Goal: Task Accomplishment & Management: Manage account settings

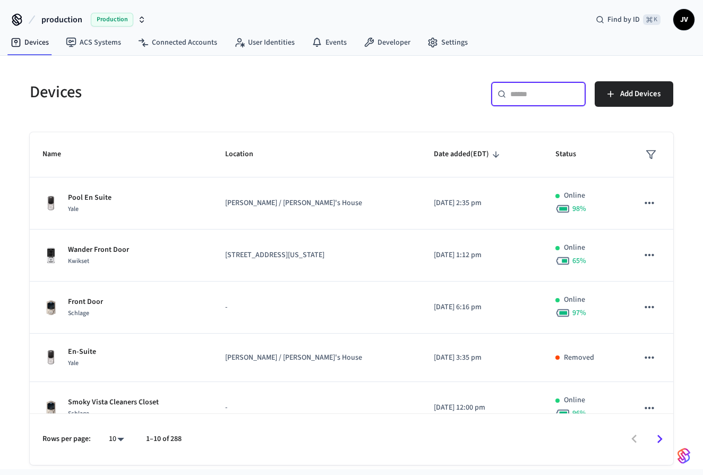
click at [548, 97] on input "text" at bounding box center [544, 94] width 69 height 11
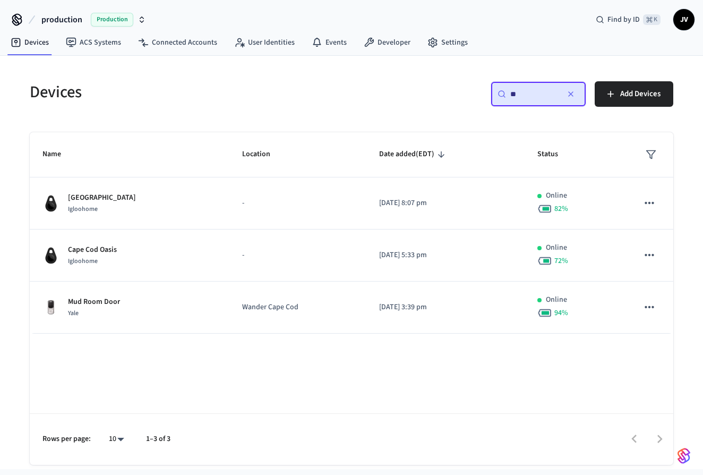
type input "*"
type input "****"
click at [174, 52] on nav "Devices ACS Systems Connected Accounts User Identities Events Developer Settings" at bounding box center [239, 43] width 474 height 24
click at [173, 50] on link "Connected Accounts" at bounding box center [178, 42] width 96 height 19
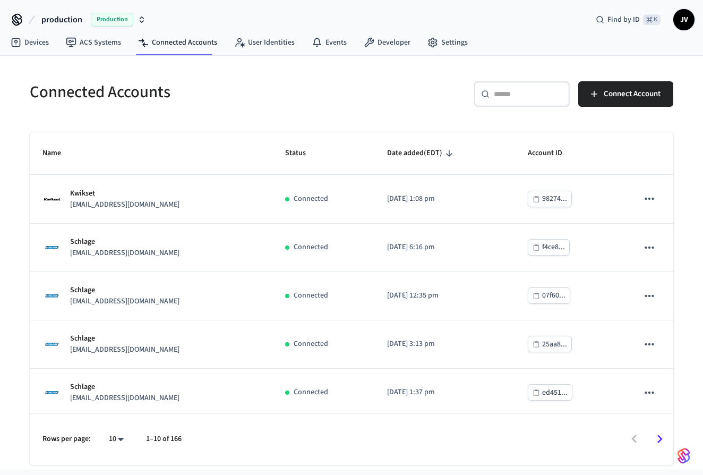
click at [512, 90] on input "text" at bounding box center [528, 94] width 69 height 11
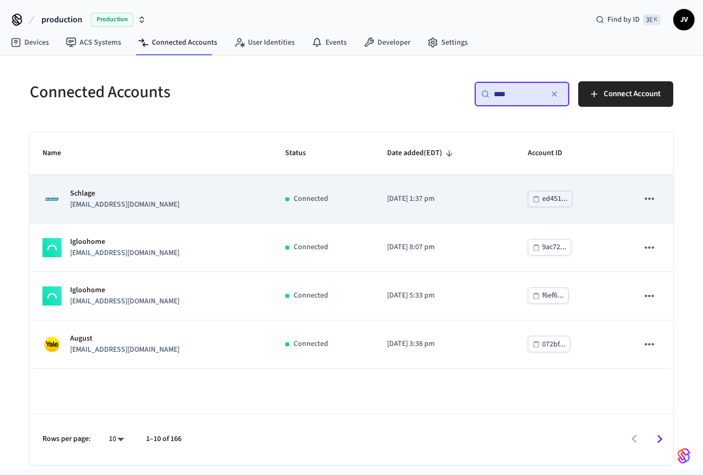
type input "****"
click at [650, 203] on icon "sticky table" at bounding box center [649, 199] width 14 height 14
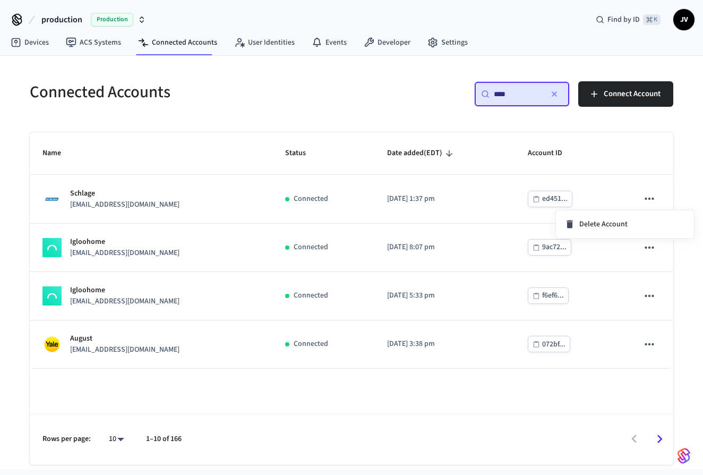
click at [620, 161] on div at bounding box center [351, 237] width 703 height 475
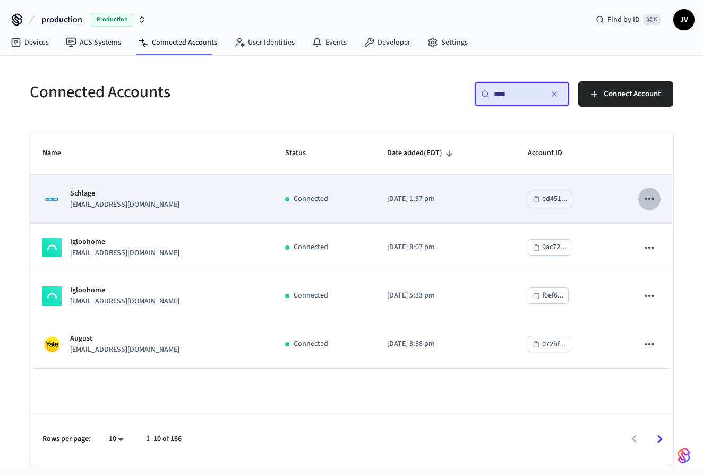
click at [645, 197] on icon "sticky table" at bounding box center [649, 199] width 14 height 14
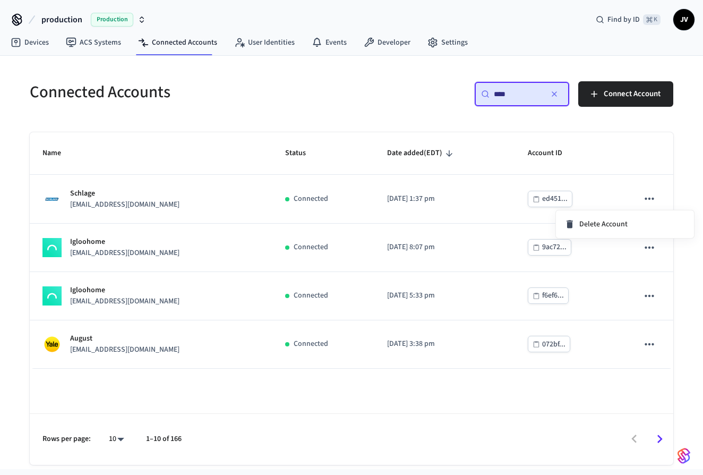
click at [444, 111] on div at bounding box center [351, 237] width 703 height 475
click at [46, 43] on link "Devices" at bounding box center [29, 42] width 55 height 19
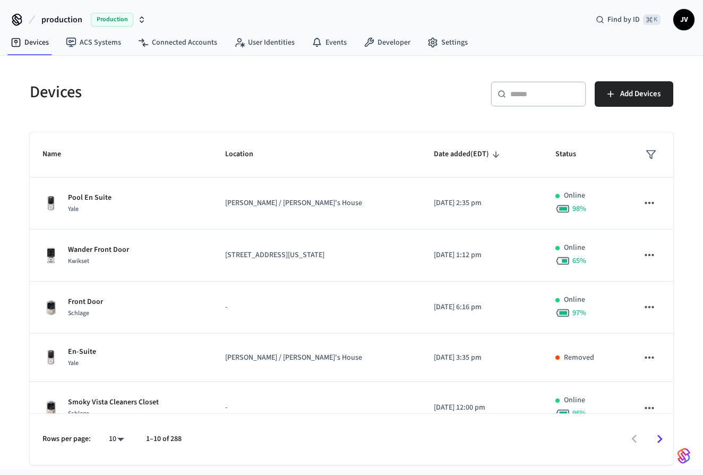
click at [521, 101] on div "​ ​" at bounding box center [538, 93] width 96 height 25
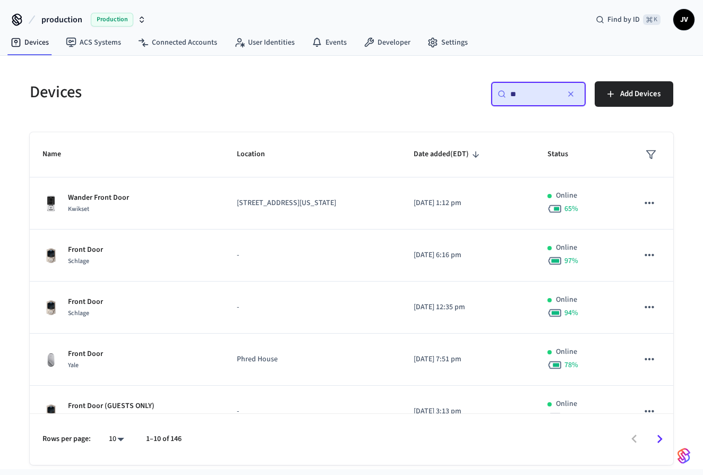
type input "*"
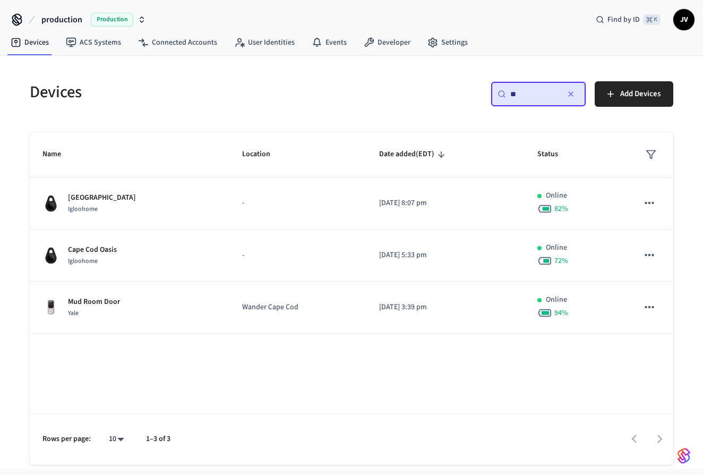
type input "*"
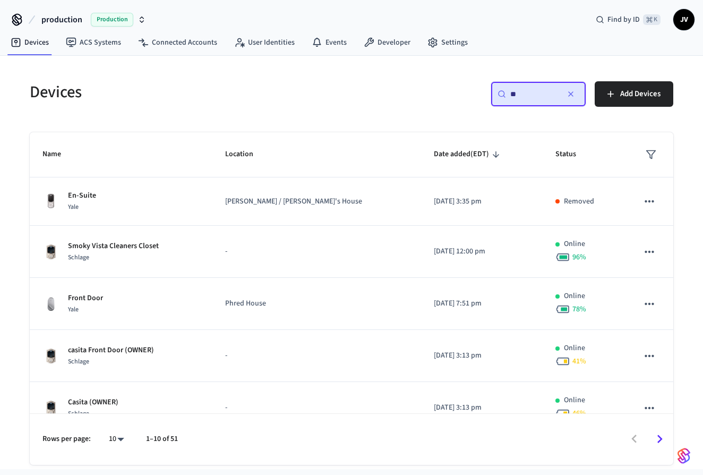
type input "*"
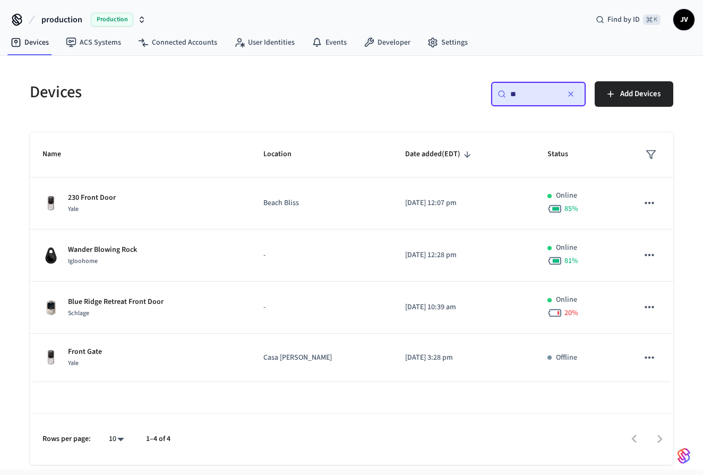
type input "*"
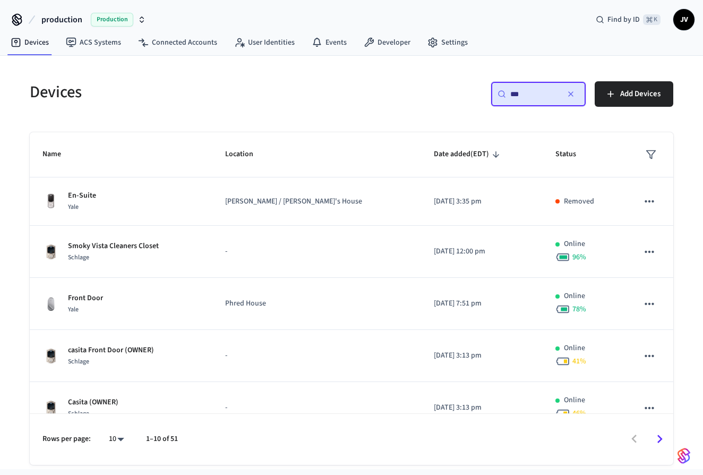
type input "****"
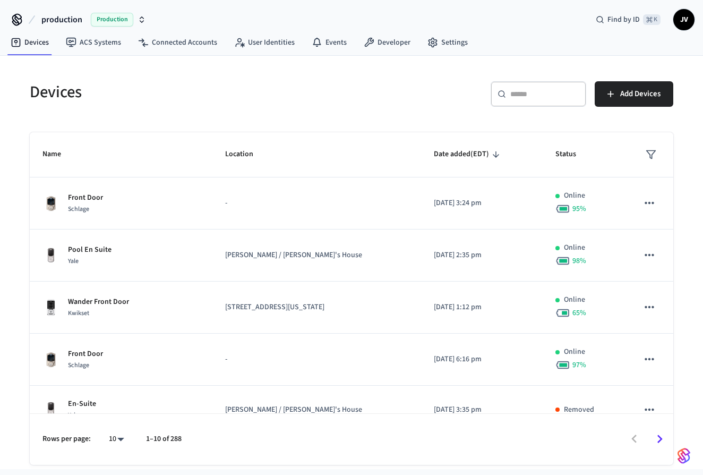
click at [526, 94] on input "text" at bounding box center [544, 94] width 69 height 11
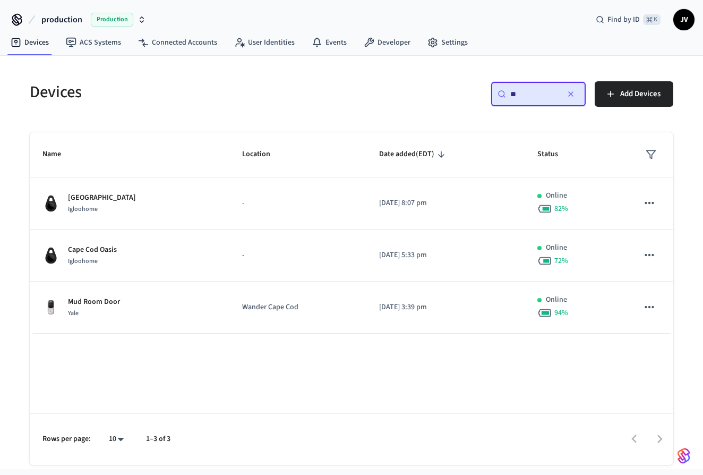
type input "*"
type input "****"
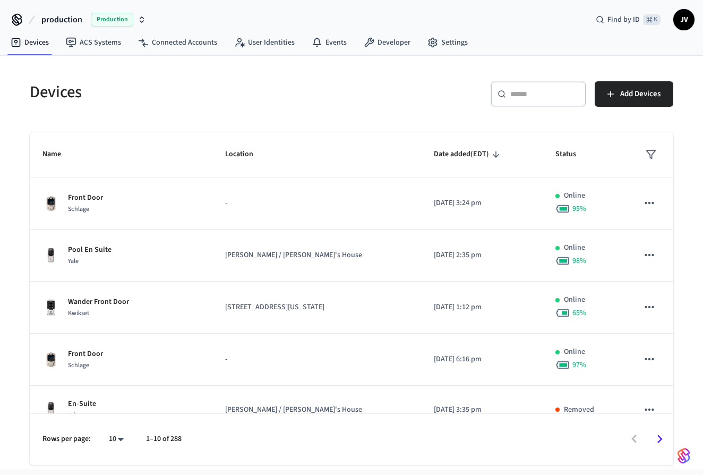
click at [519, 98] on input "text" at bounding box center [544, 94] width 69 height 11
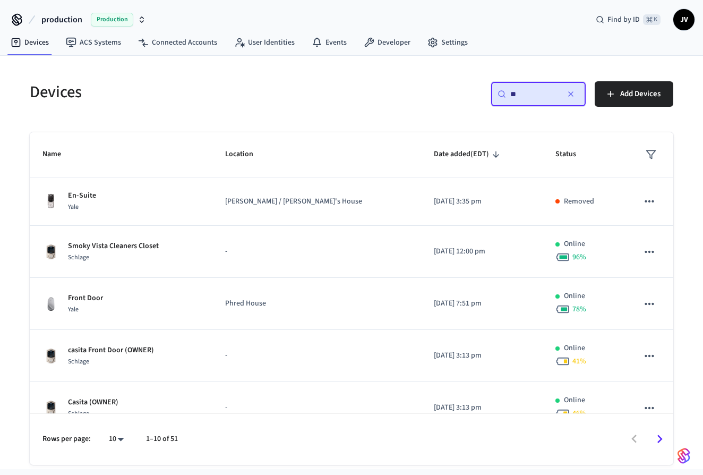
type input "*"
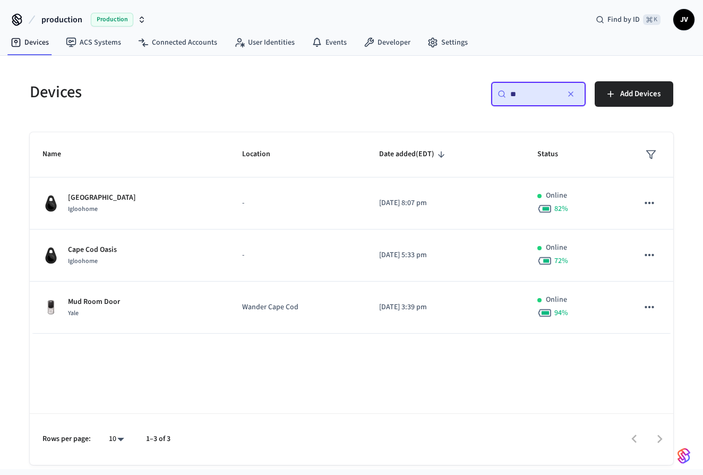
type input "*"
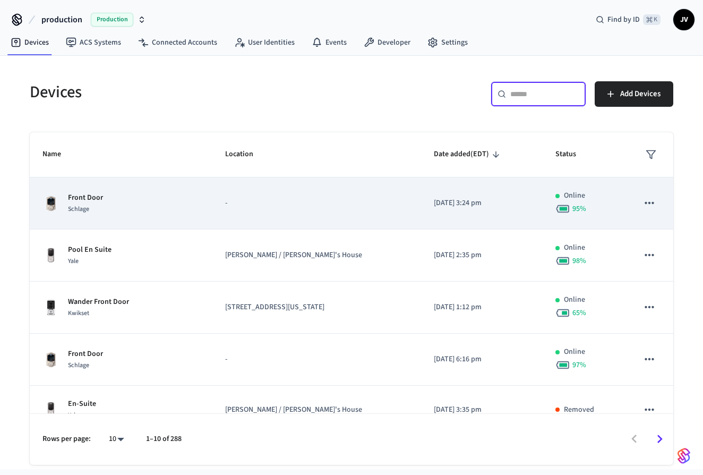
click at [650, 206] on icon "sticky table" at bounding box center [649, 203] width 14 height 14
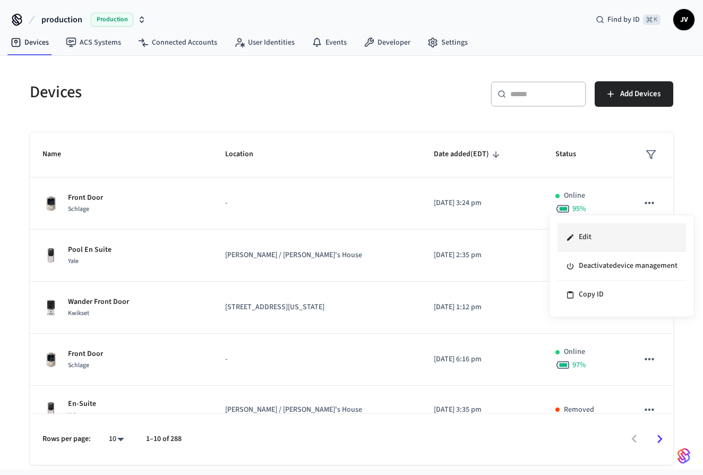
click at [573, 233] on icon at bounding box center [570, 237] width 8 height 8
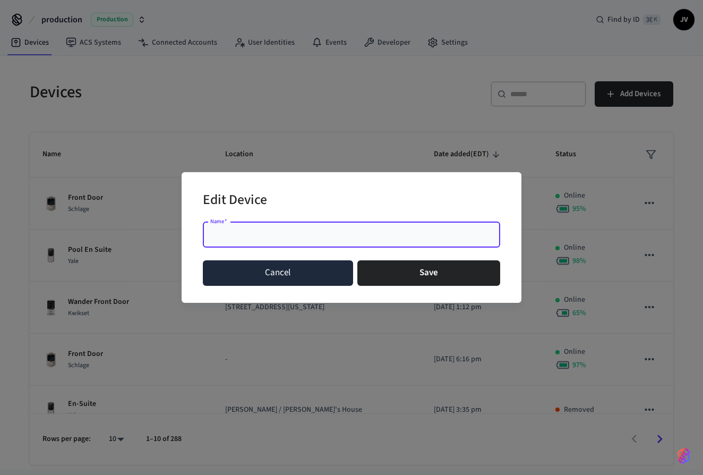
click at [298, 272] on button "Cancel" at bounding box center [278, 272] width 150 height 25
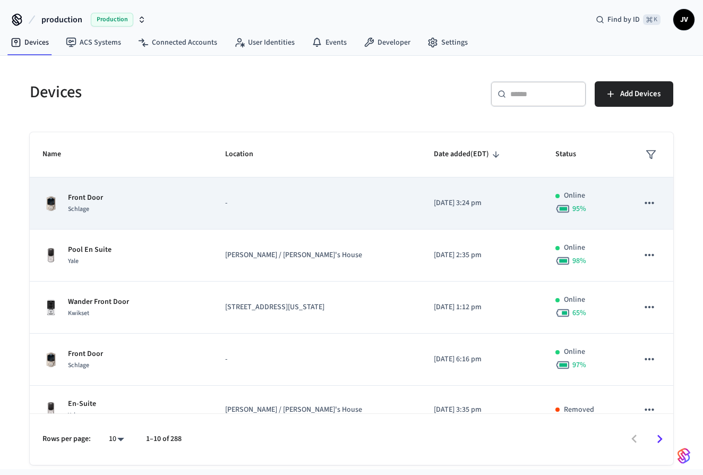
click at [200, 193] on div "Front Door Schlage" at bounding box center [120, 203] width 157 height 22
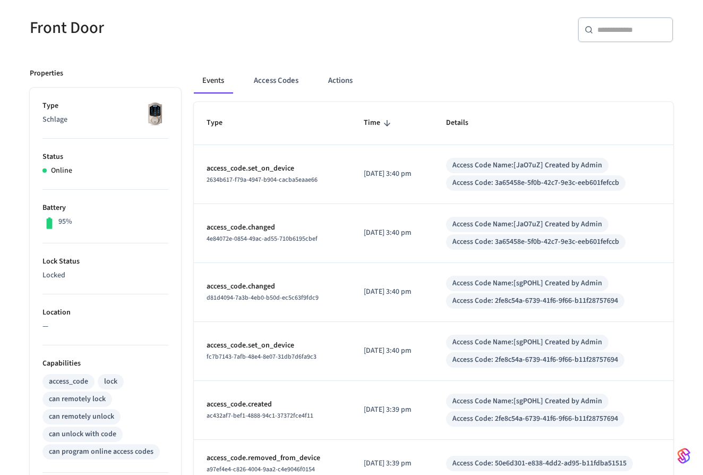
scroll to position [99, 0]
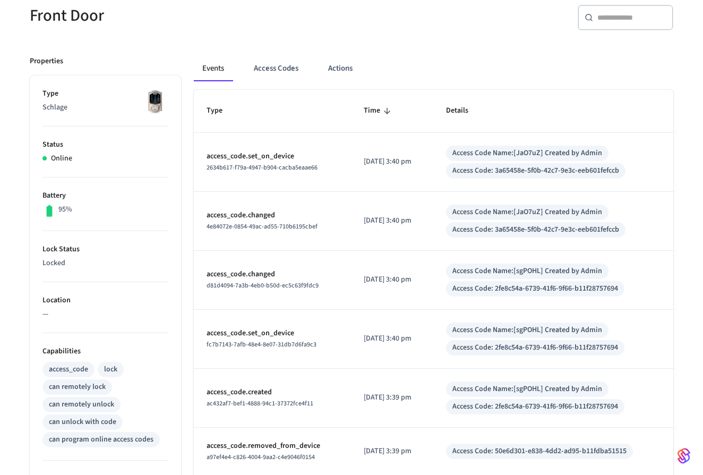
click at [53, 308] on p "—" at bounding box center [105, 313] width 126 height 11
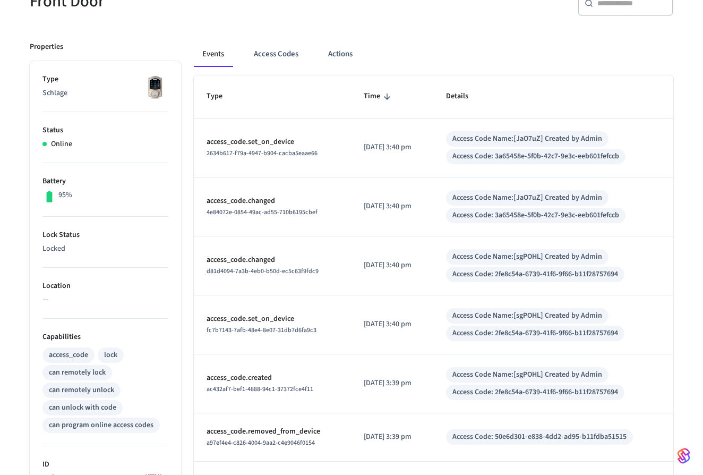
scroll to position [113, 0]
click at [266, 67] on button "Access Codes" at bounding box center [276, 54] width 62 height 25
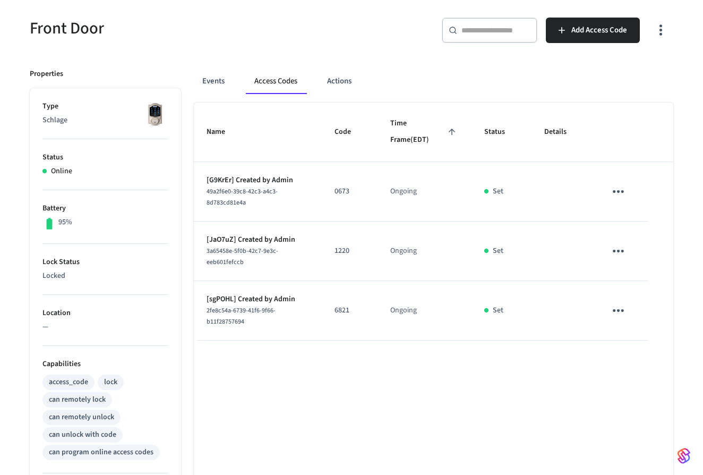
scroll to position [85, 0]
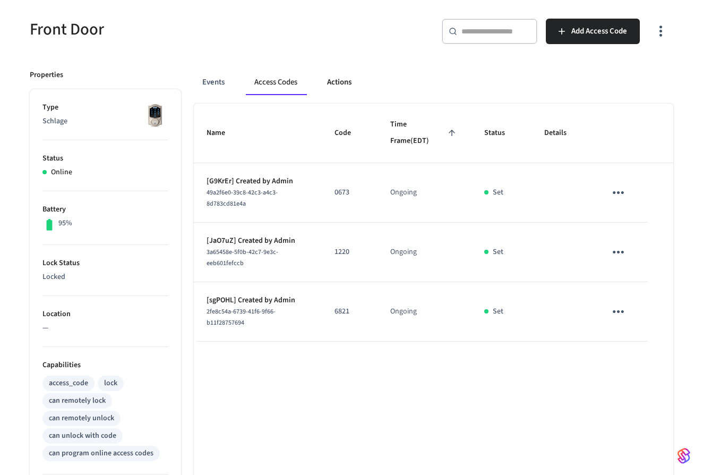
click at [334, 83] on button "Actions" at bounding box center [338, 82] width 41 height 25
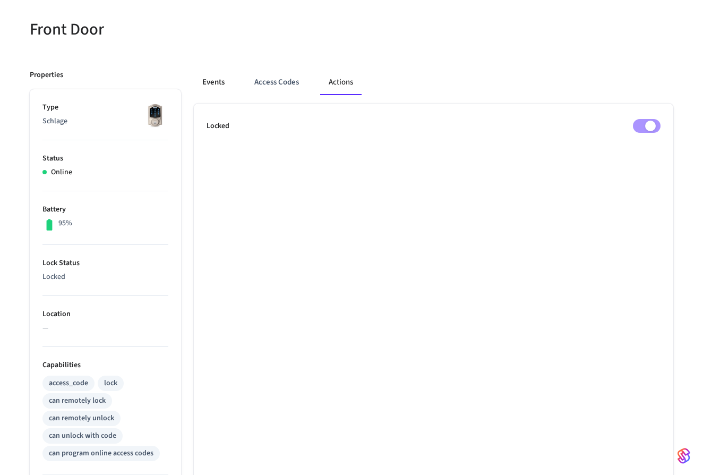
click at [218, 81] on button "Events" at bounding box center [213, 82] width 39 height 25
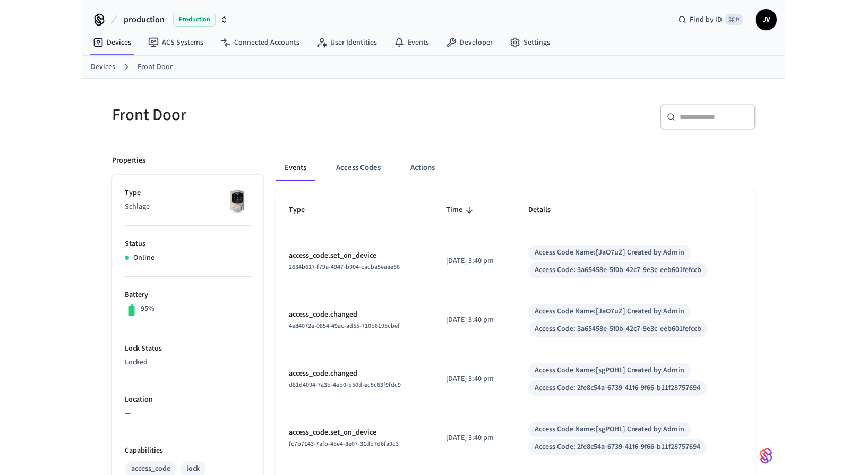
scroll to position [0, 0]
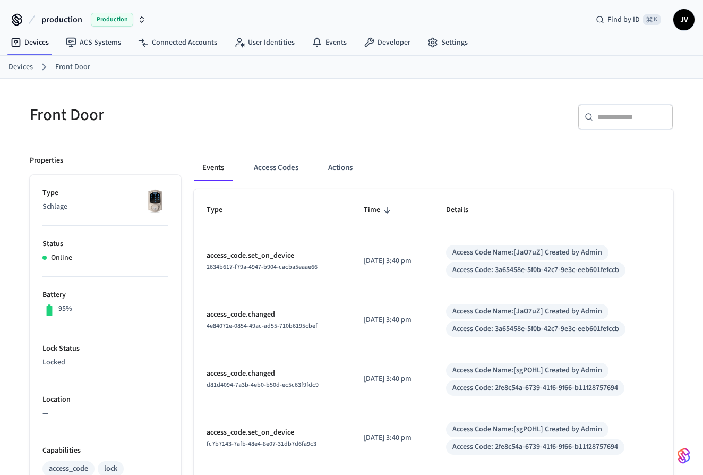
click at [22, 70] on link "Devices" at bounding box center [20, 67] width 24 height 11
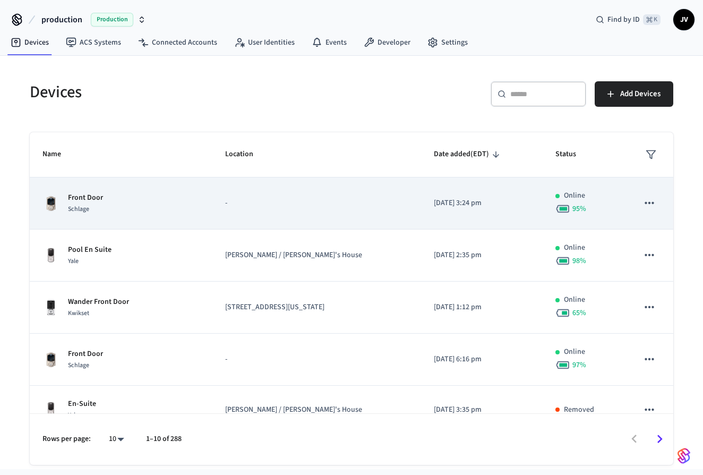
click at [132, 216] on td "Front Door Schlage" at bounding box center [121, 203] width 183 height 52
